Goal: Information Seeking & Learning: Learn about a topic

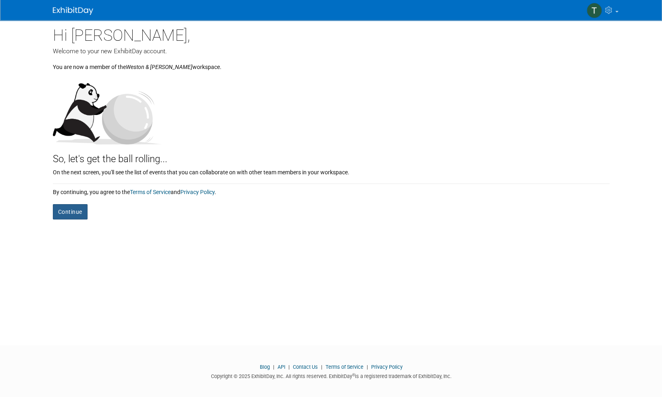
click at [65, 208] on button "Continue" at bounding box center [70, 211] width 35 height 15
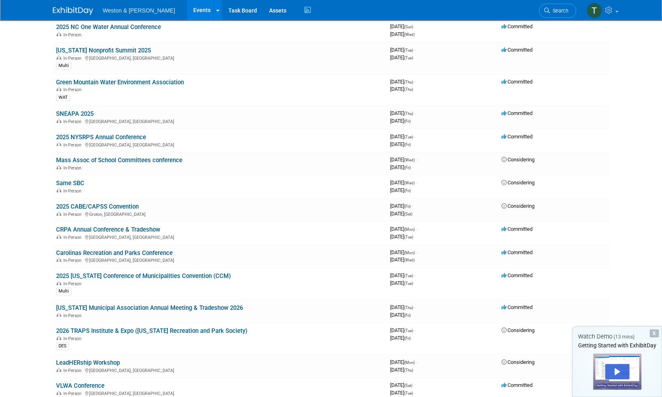
scroll to position [887, 0]
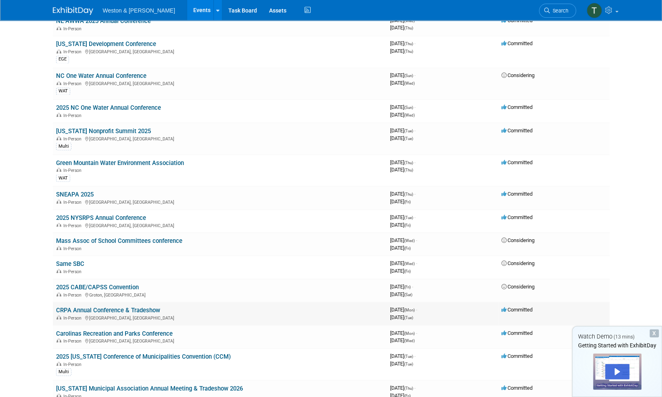
click at [154, 308] on link "CRPA Annual Conference & Tradeshow" at bounding box center [108, 309] width 104 height 7
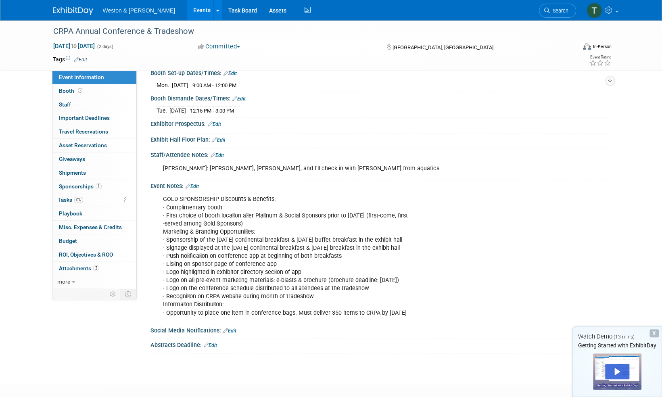
scroll to position [112, 0]
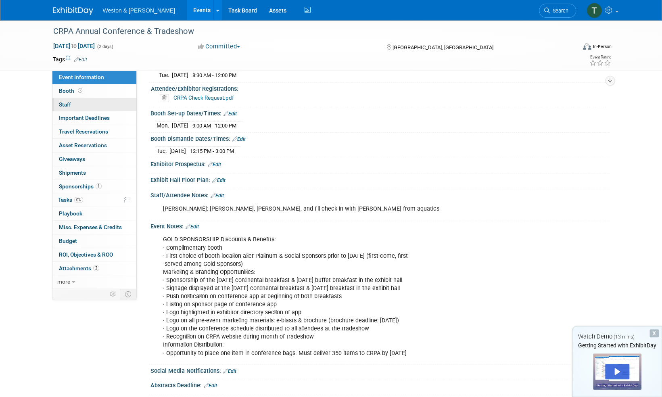
click at [73, 106] on link "0 Staff 0" at bounding box center [94, 104] width 84 height 13
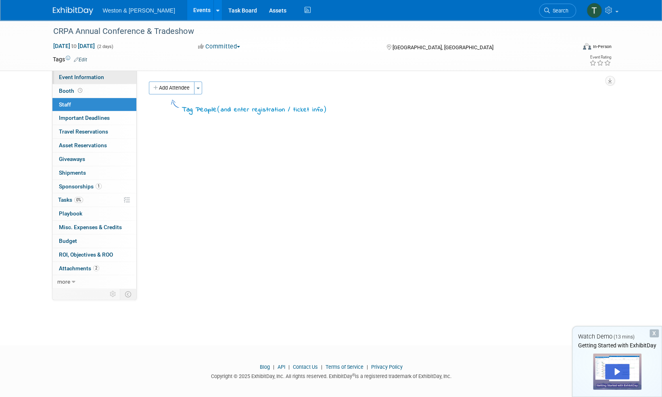
click at [68, 75] on span "Event Information" at bounding box center [81, 77] width 45 height 6
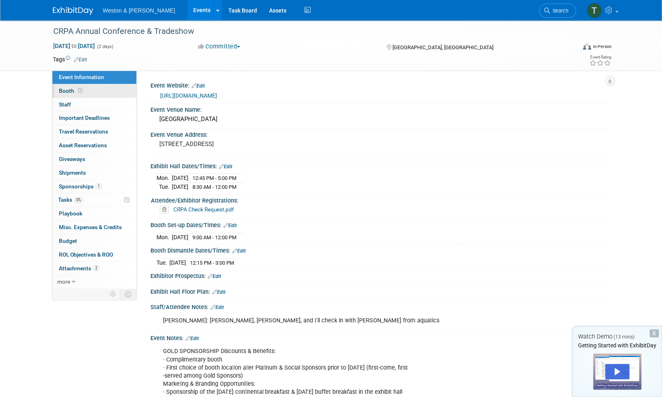
click at [64, 87] on span "Booth" at bounding box center [71, 90] width 25 height 6
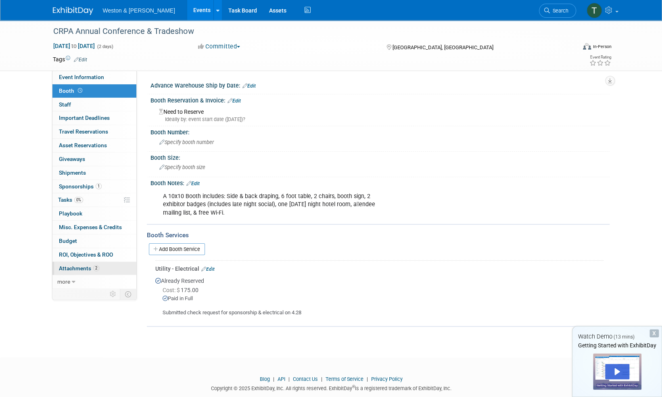
click at [77, 265] on span "Attachments 2" at bounding box center [79, 268] width 40 height 6
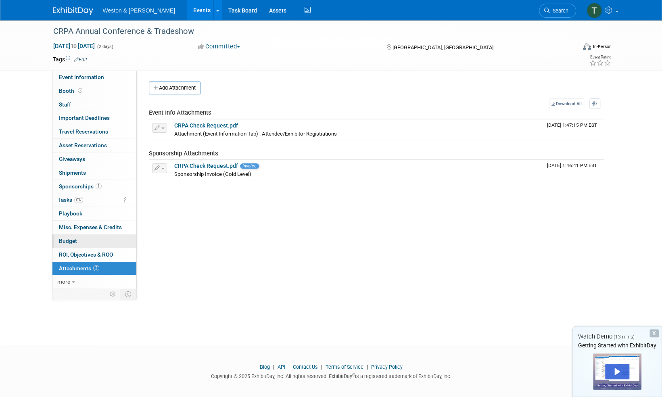
click at [67, 238] on span "Budget" at bounding box center [68, 240] width 18 height 6
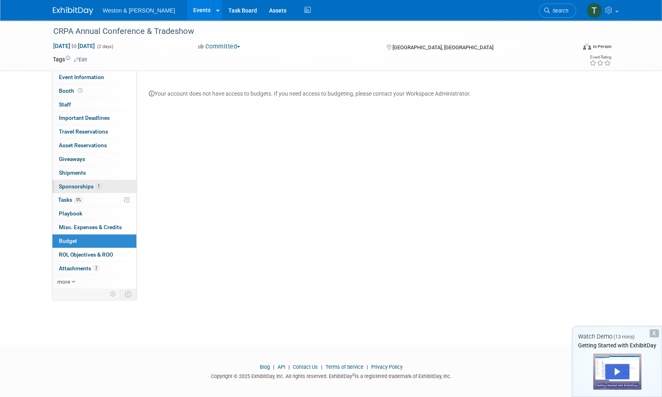
click at [69, 183] on span "Sponsorships 1" at bounding box center [80, 186] width 43 height 6
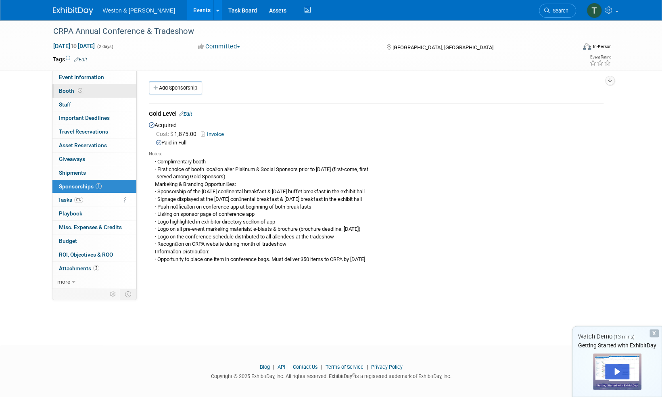
click at [69, 90] on span "Booth" at bounding box center [71, 90] width 25 height 6
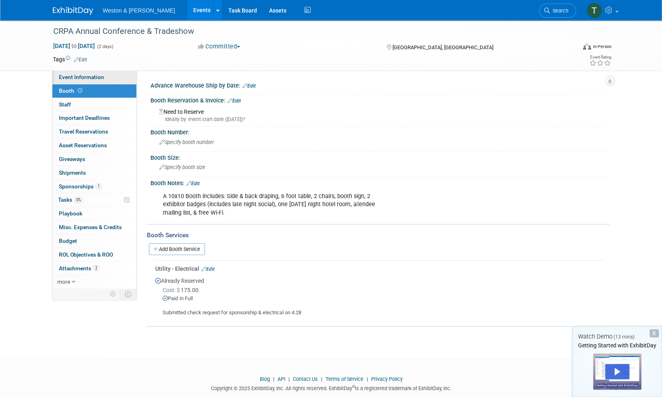
click at [71, 77] on span "Event Information" at bounding box center [81, 77] width 45 height 6
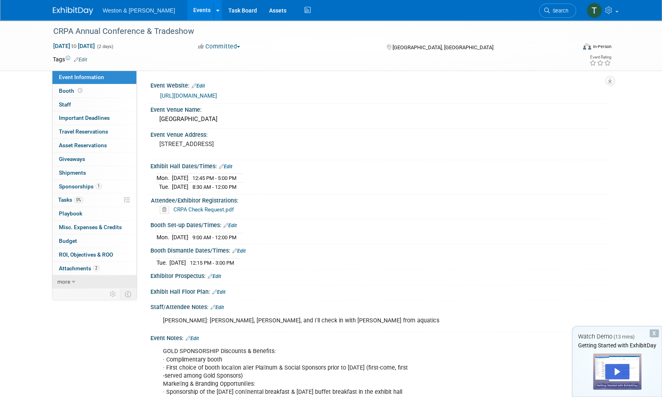
click at [72, 279] on icon at bounding box center [74, 282] width 4 height 6
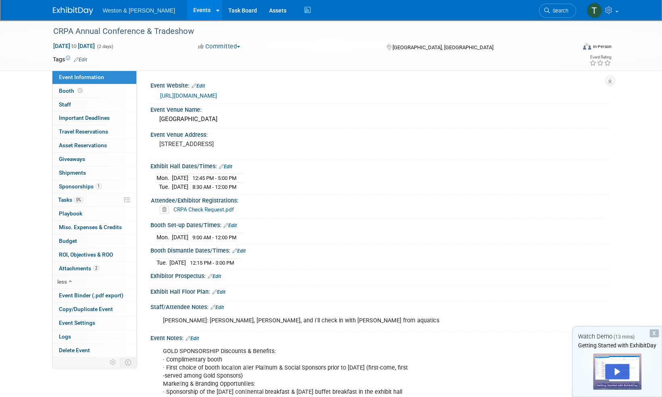
click at [654, 334] on div "X" at bounding box center [653, 333] width 9 height 8
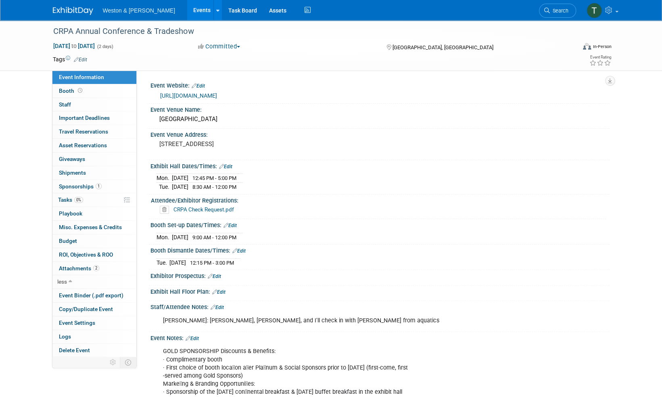
click at [562, 177] on div "Mon. Nov 24, 2025 12:45 PM - 5:00 PM Tue. Nov 25, 2025 8:30 AM - 12:00 PM" at bounding box center [379, 180] width 447 height 19
click at [633, 224] on div "CRPA Annual Conference & Tradeshow Nov 24, 2025 to Nov 25, 2025 (2 days) Nov 24…" at bounding box center [331, 271] width 662 height 502
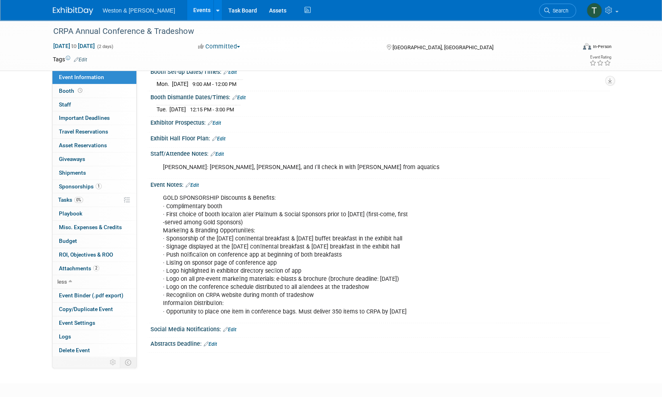
scroll to position [156, 0]
